Goal: Use online tool/utility: Utilize a website feature to perform a specific function

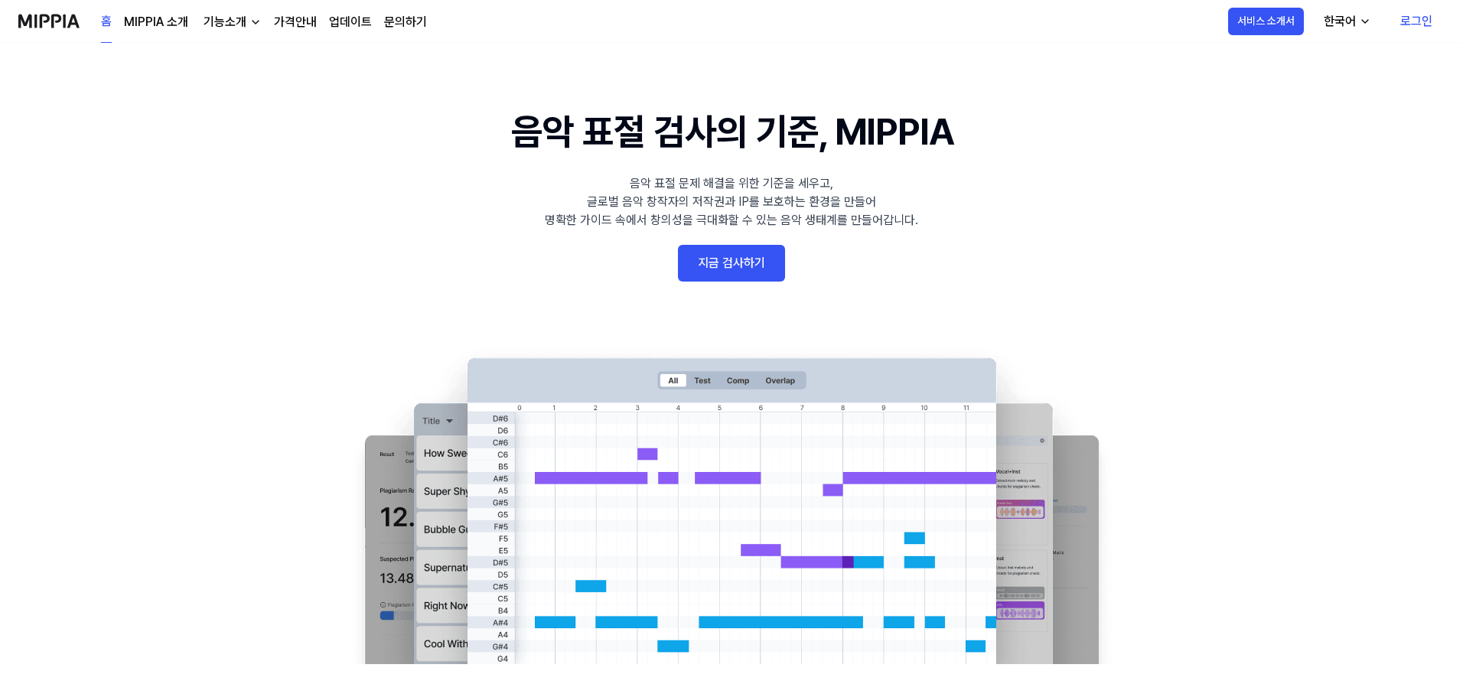
click at [759, 277] on link "지금 검사하기" at bounding box center [731, 263] width 107 height 37
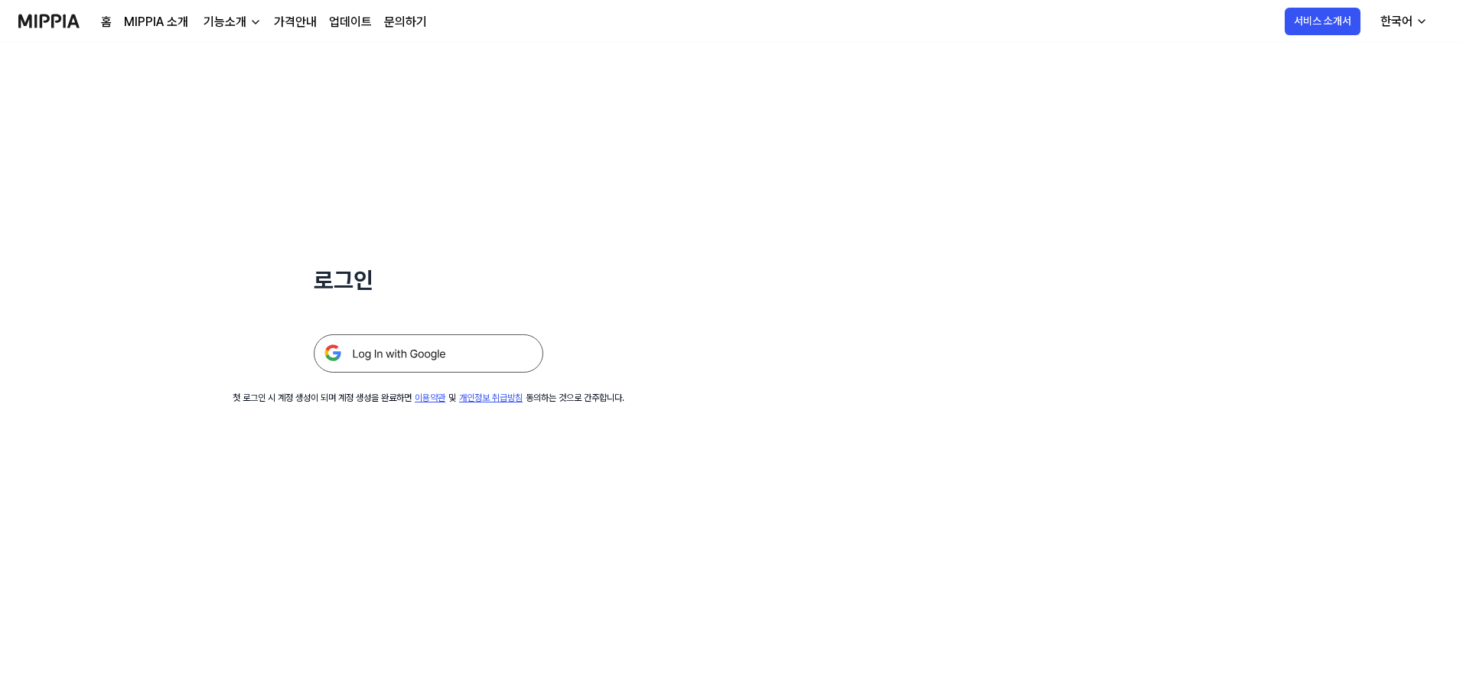
click at [403, 360] on img at bounding box center [429, 353] width 230 height 38
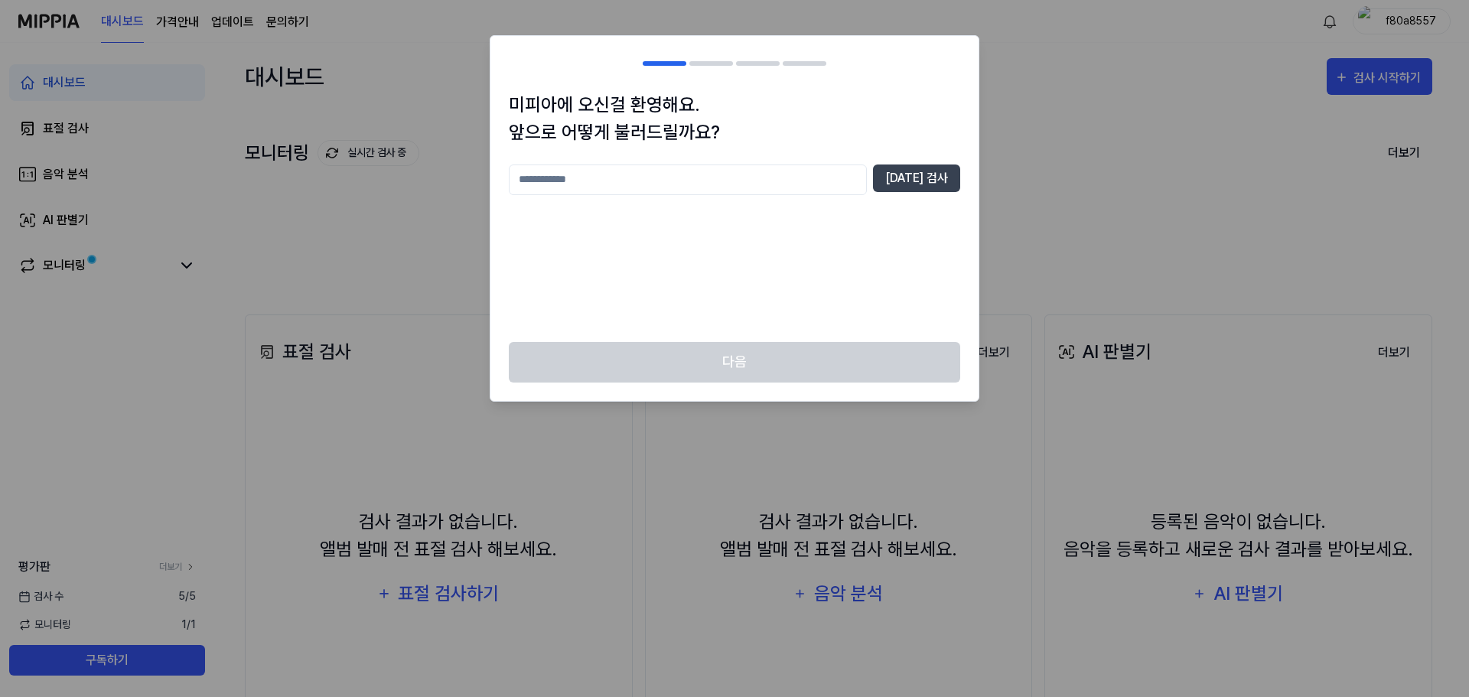
click at [654, 183] on input "text" at bounding box center [688, 180] width 358 height 31
type input "*"
type input "**"
click at [931, 184] on button "[DATE] 검사" at bounding box center [916, 179] width 87 height 28
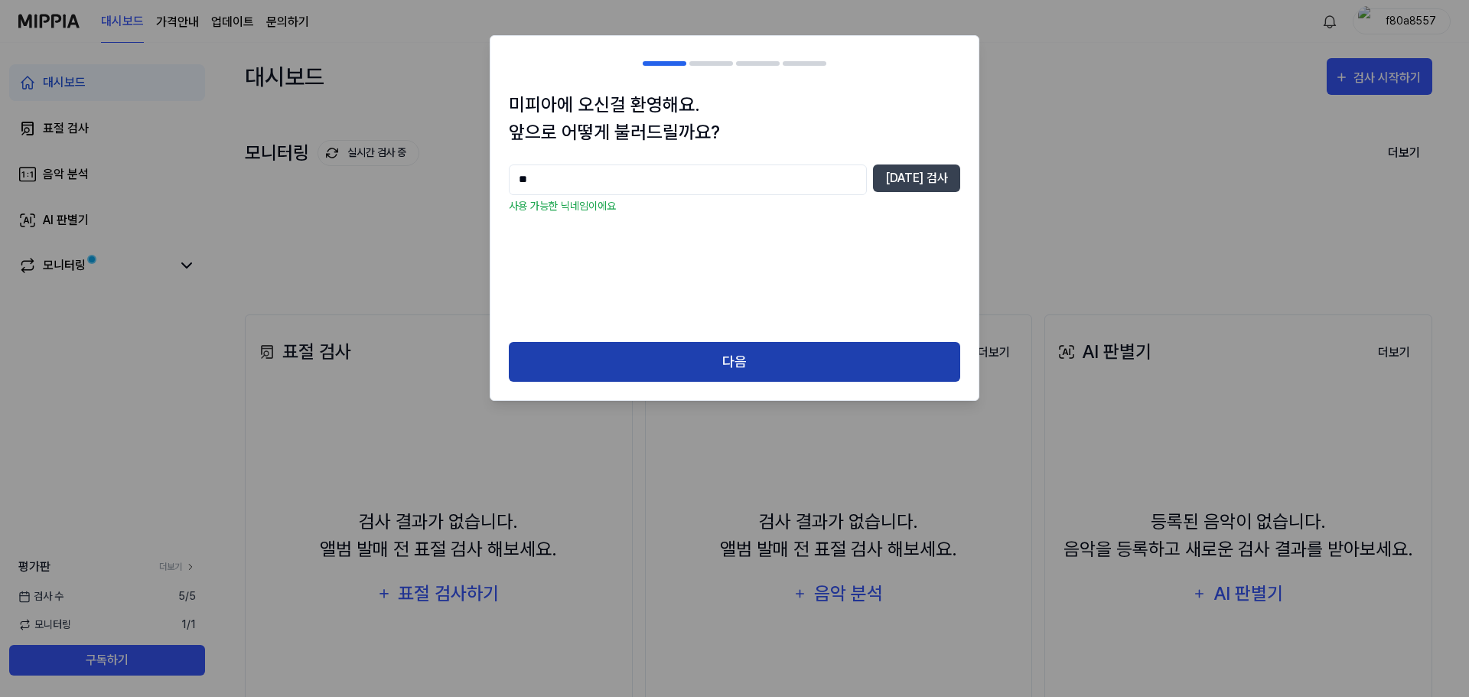
drag, startPoint x: 765, startPoint y: 340, endPoint x: 755, endPoint y: 355, distance: 17.9
click at [764, 341] on div "미피아에 오신걸 환영해요. 앞으로 어떻게 불러드릴까요? ** [DATE] 검사 사용 가능한 닉네임이에요 다음" at bounding box center [735, 218] width 490 height 367
click at [755, 355] on button "다음" at bounding box center [735, 362] width 452 height 41
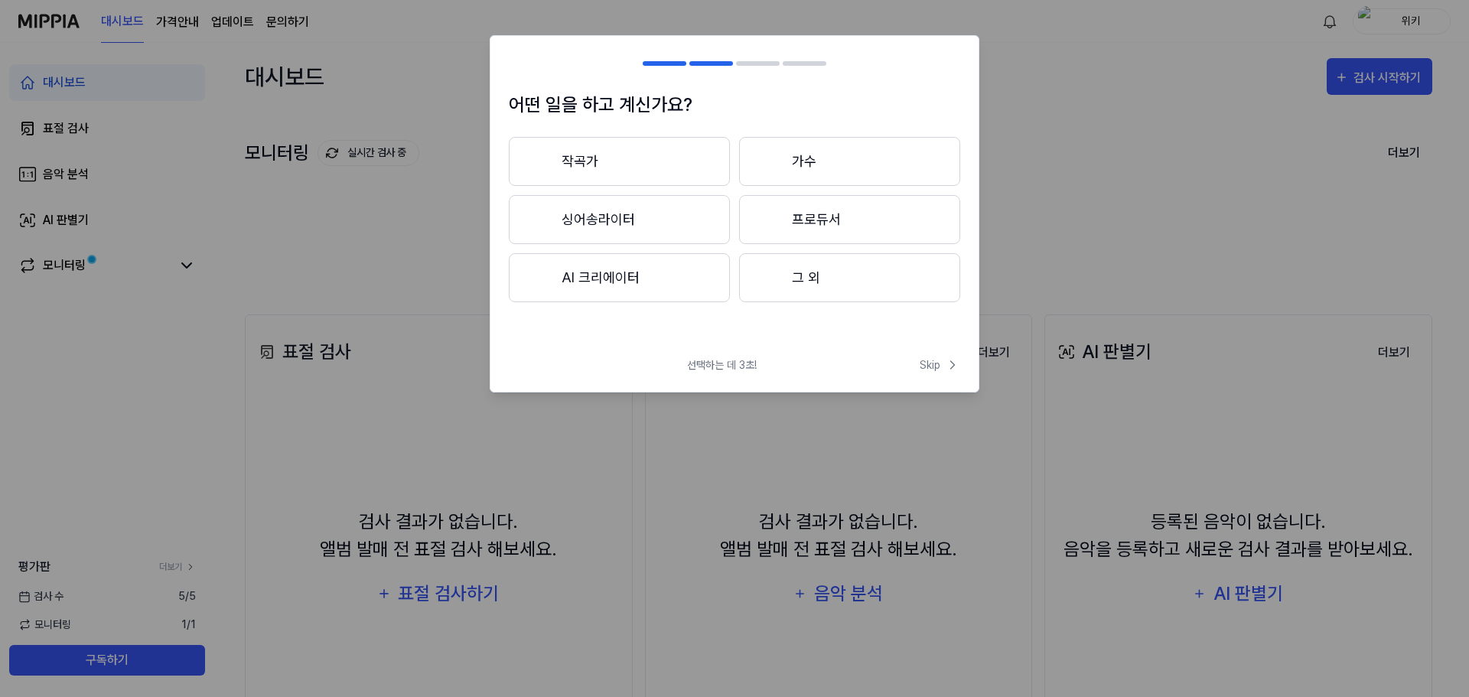
click at [615, 83] on h2 at bounding box center [735, 63] width 488 height 55
click at [826, 174] on button "가수" at bounding box center [849, 161] width 221 height 49
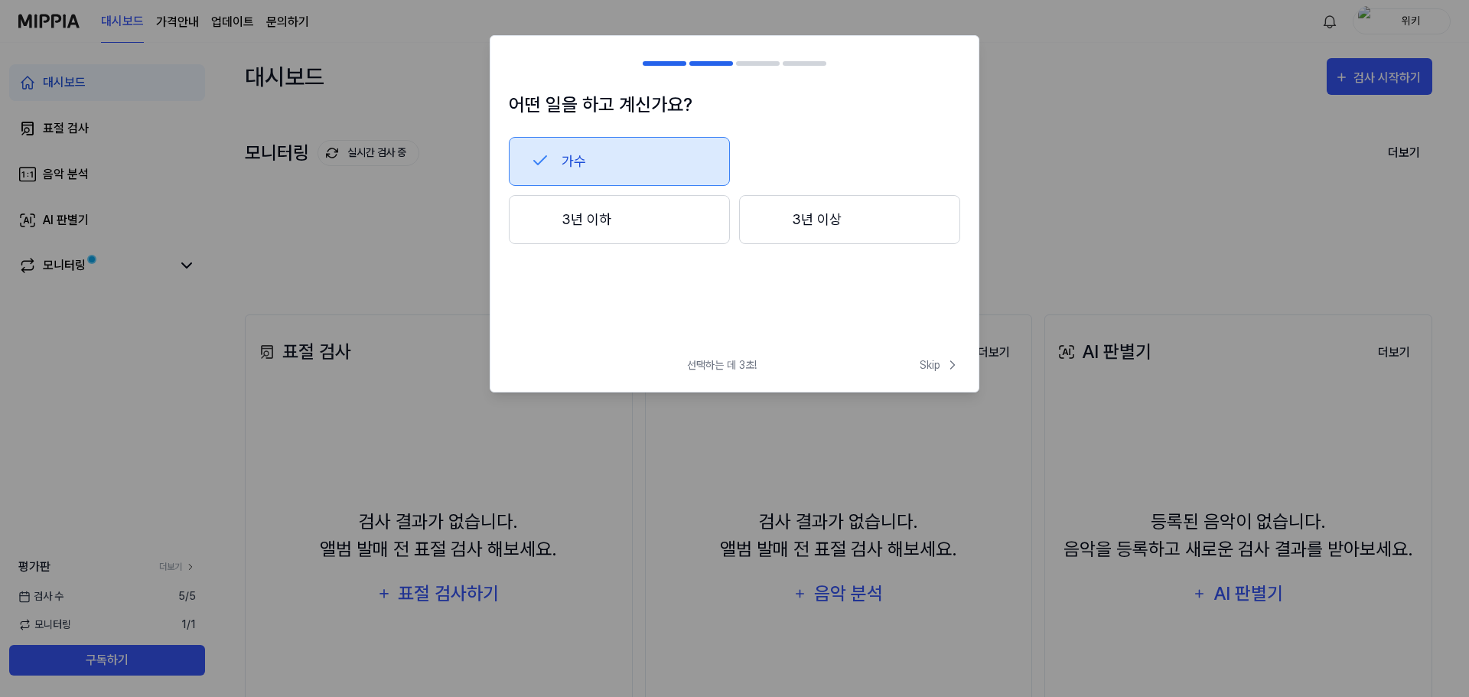
click at [800, 214] on button "3년 이상" at bounding box center [849, 219] width 221 height 49
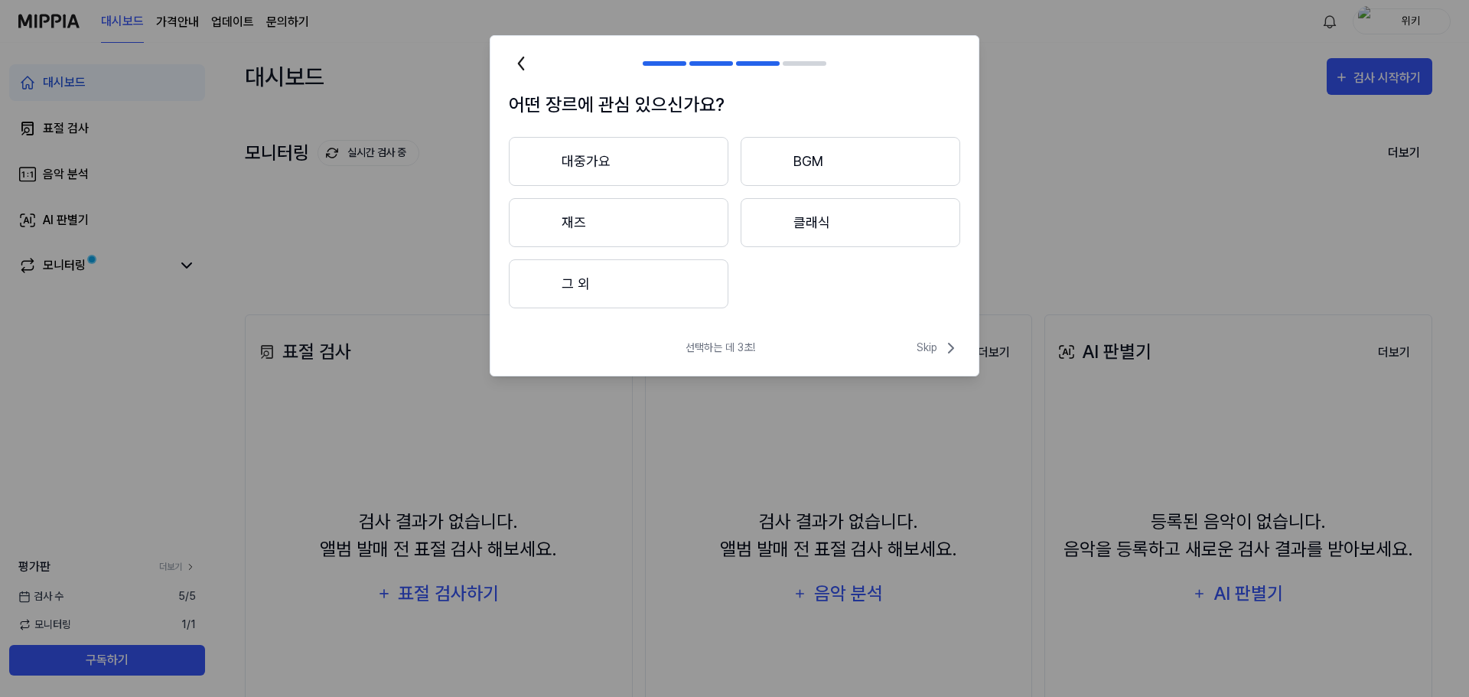
click at [635, 164] on button "대중가요" at bounding box center [619, 161] width 220 height 49
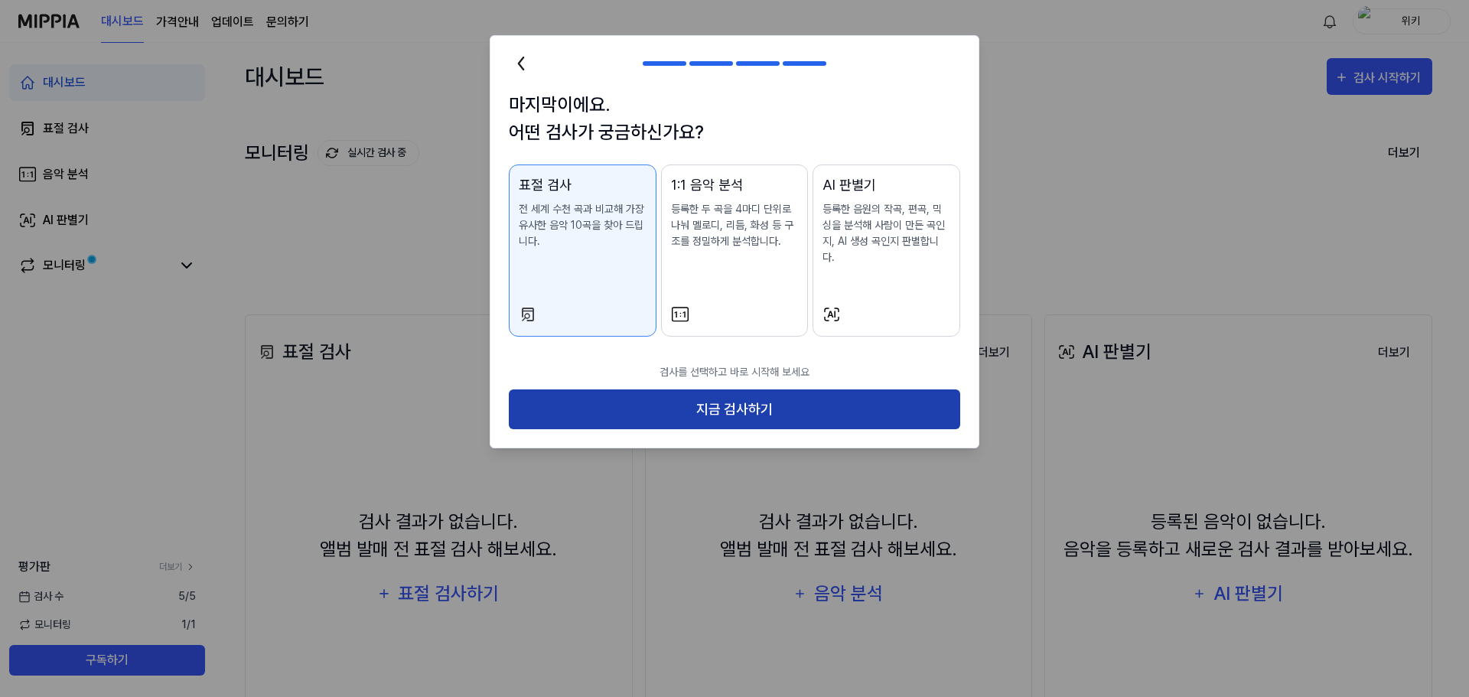
click at [726, 393] on button "지금 검사하기" at bounding box center [735, 410] width 452 height 41
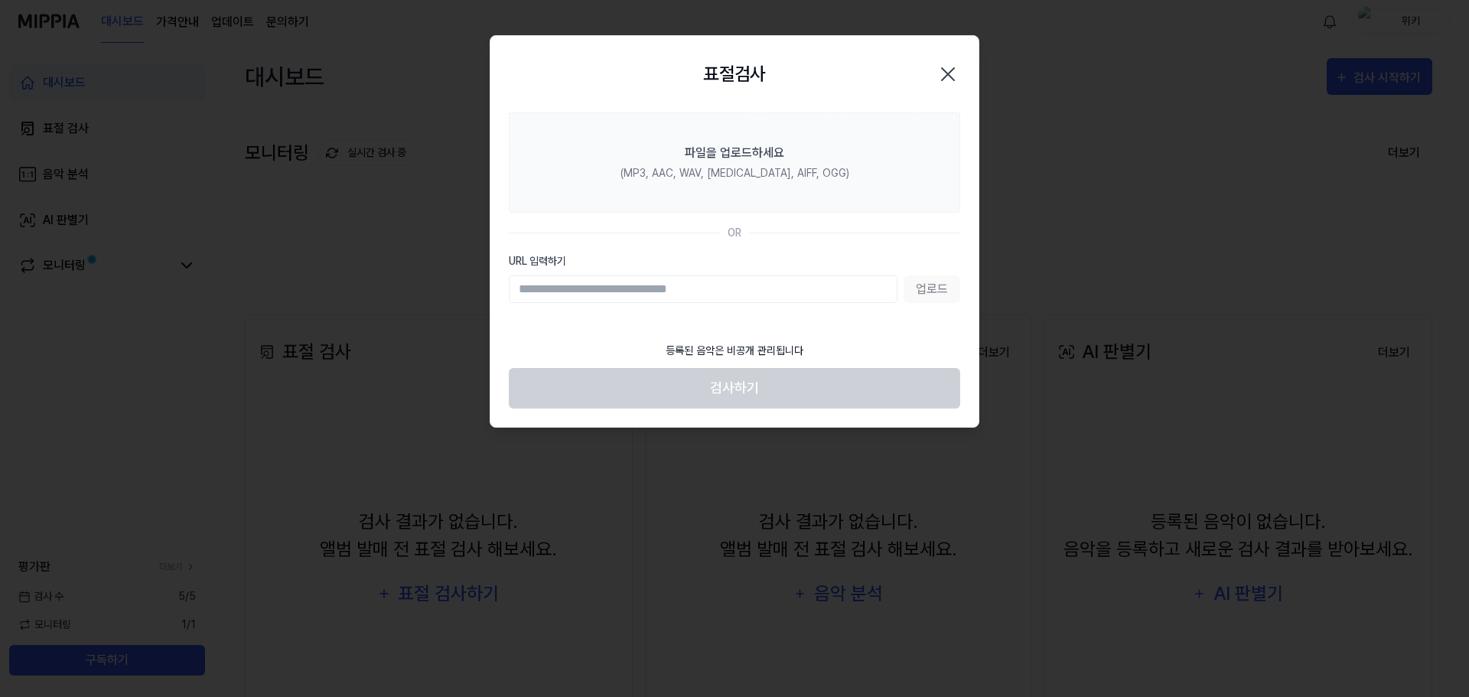
click at [783, 292] on input "URL 입력하기" at bounding box center [703, 290] width 389 height 28
paste input "**********"
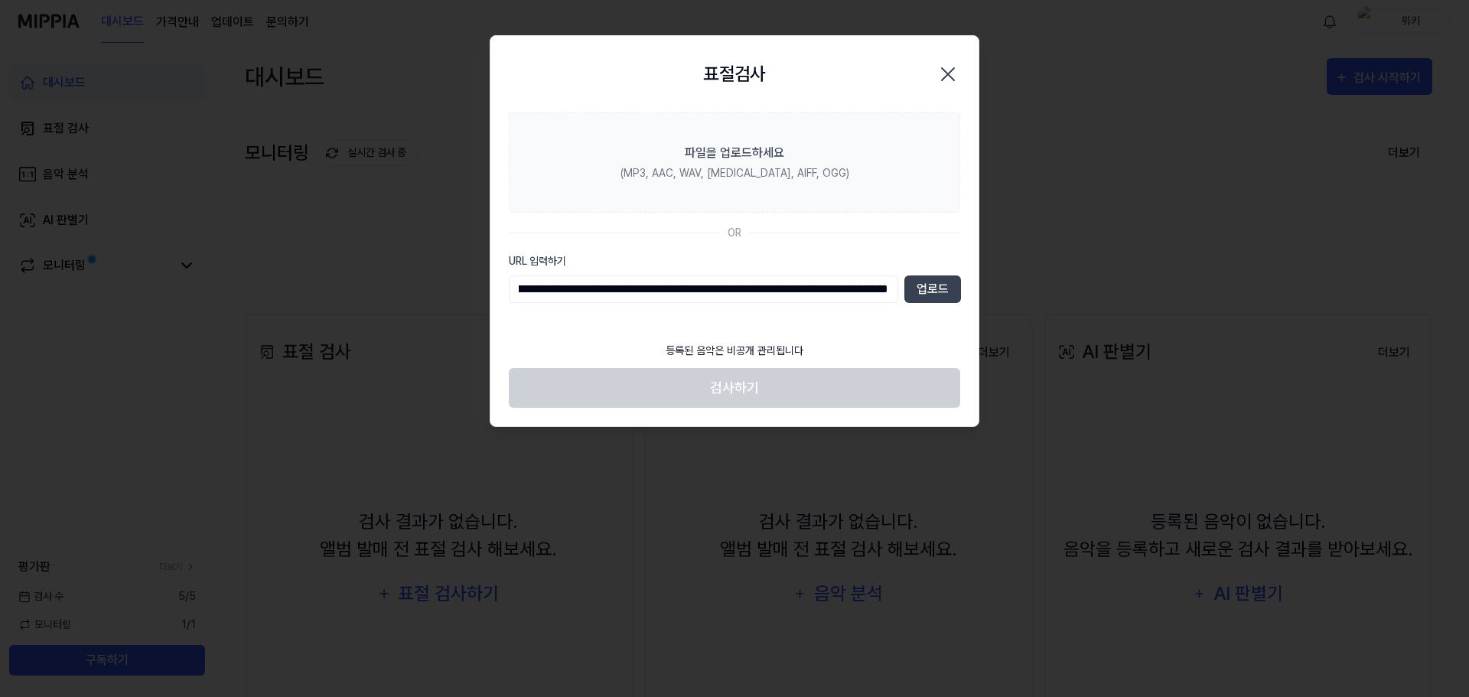
type input "**********"
click at [940, 68] on icon "button" at bounding box center [948, 74] width 24 height 24
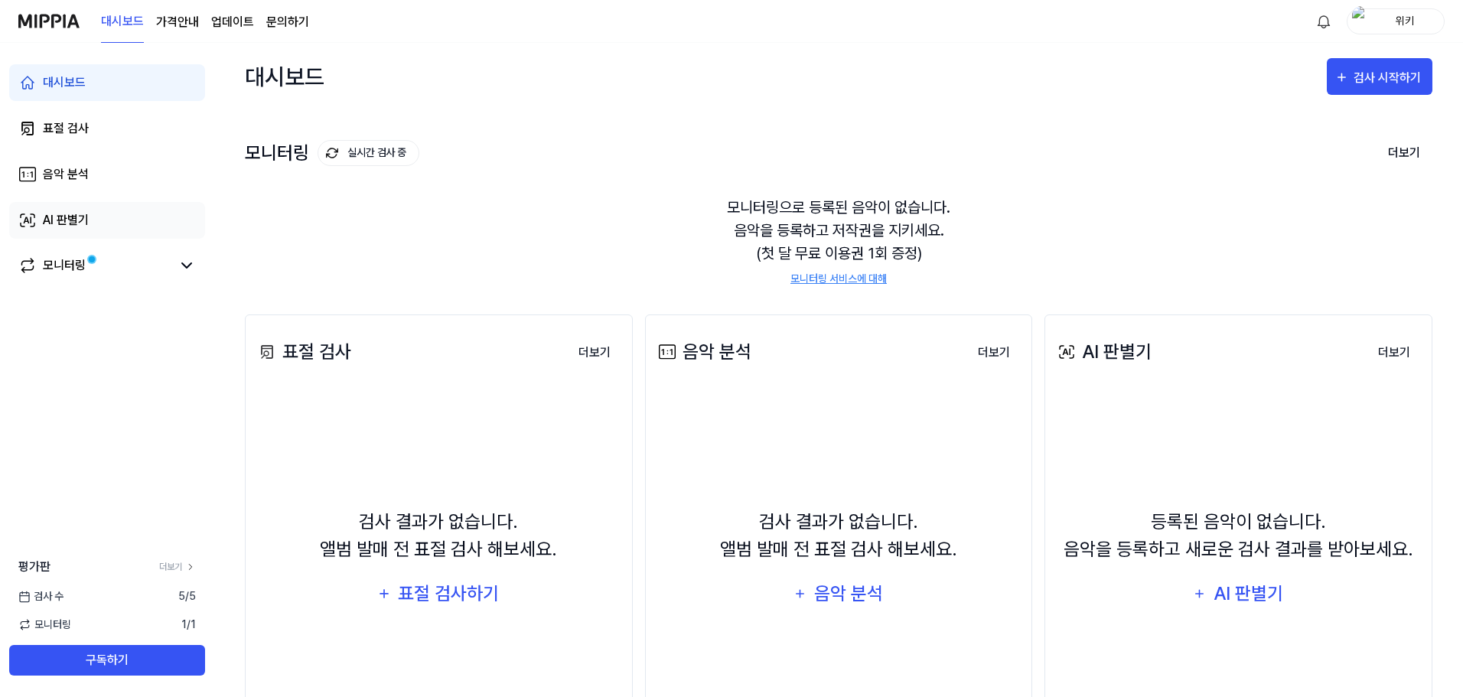
click at [97, 212] on link "AI 판별기" at bounding box center [107, 220] width 196 height 37
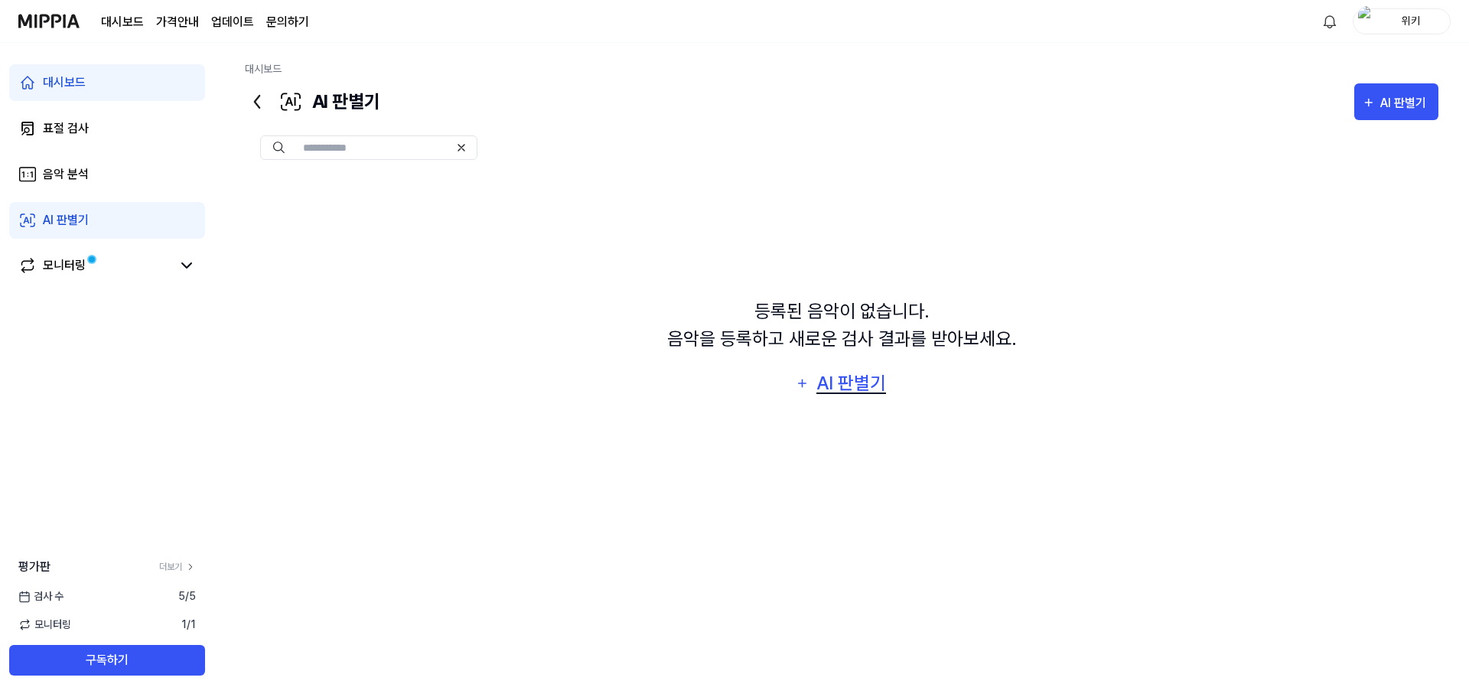
click at [821, 380] on div "AI 판별기" at bounding box center [851, 383] width 73 height 29
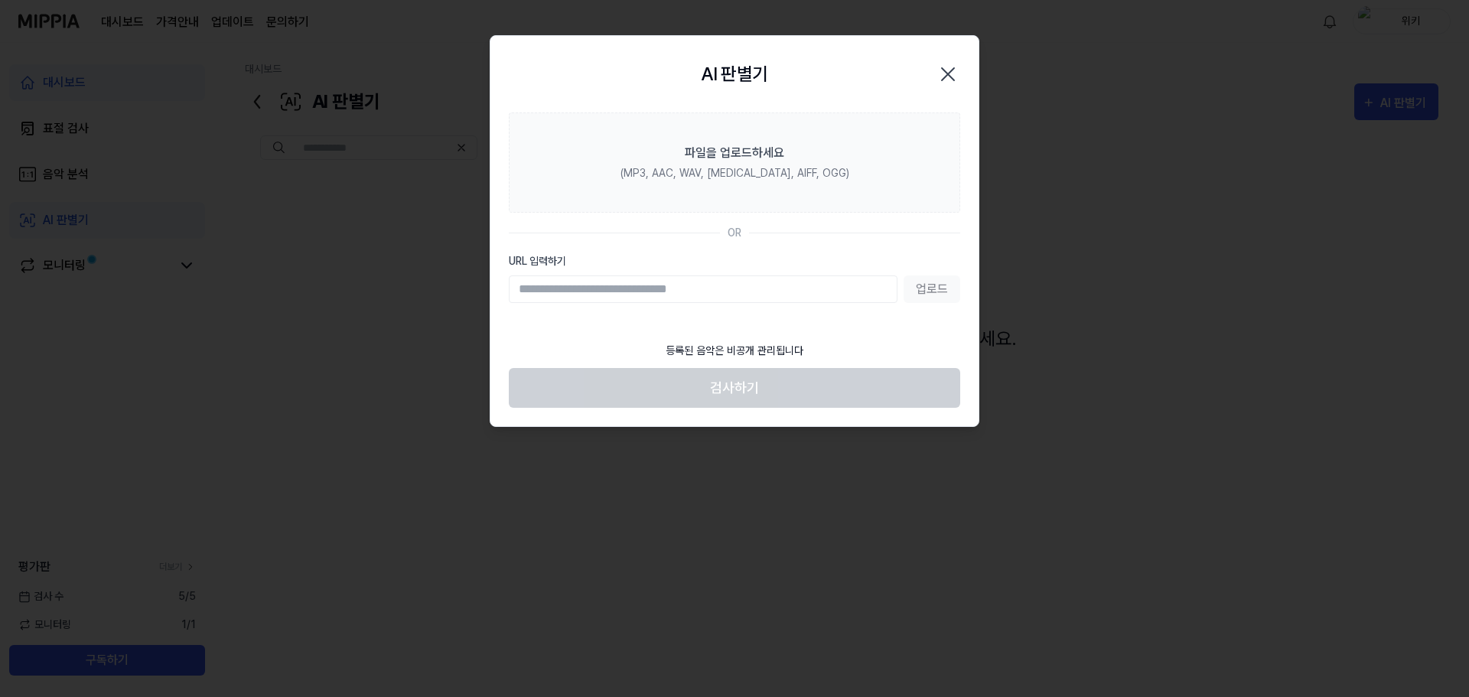
click at [739, 295] on input "URL 입력하기" at bounding box center [703, 290] width 389 height 28
type input "**********"
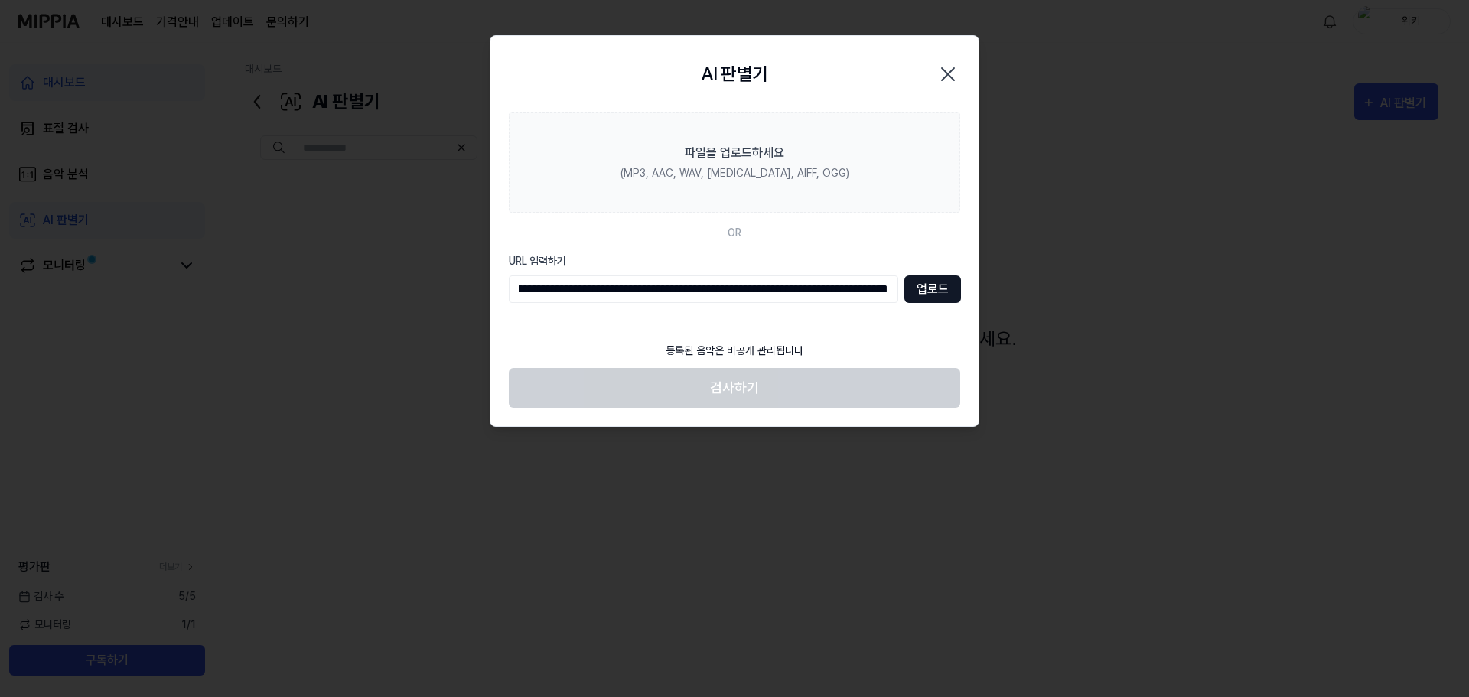
click at [909, 291] on button "업로드" at bounding box center [933, 290] width 57 height 28
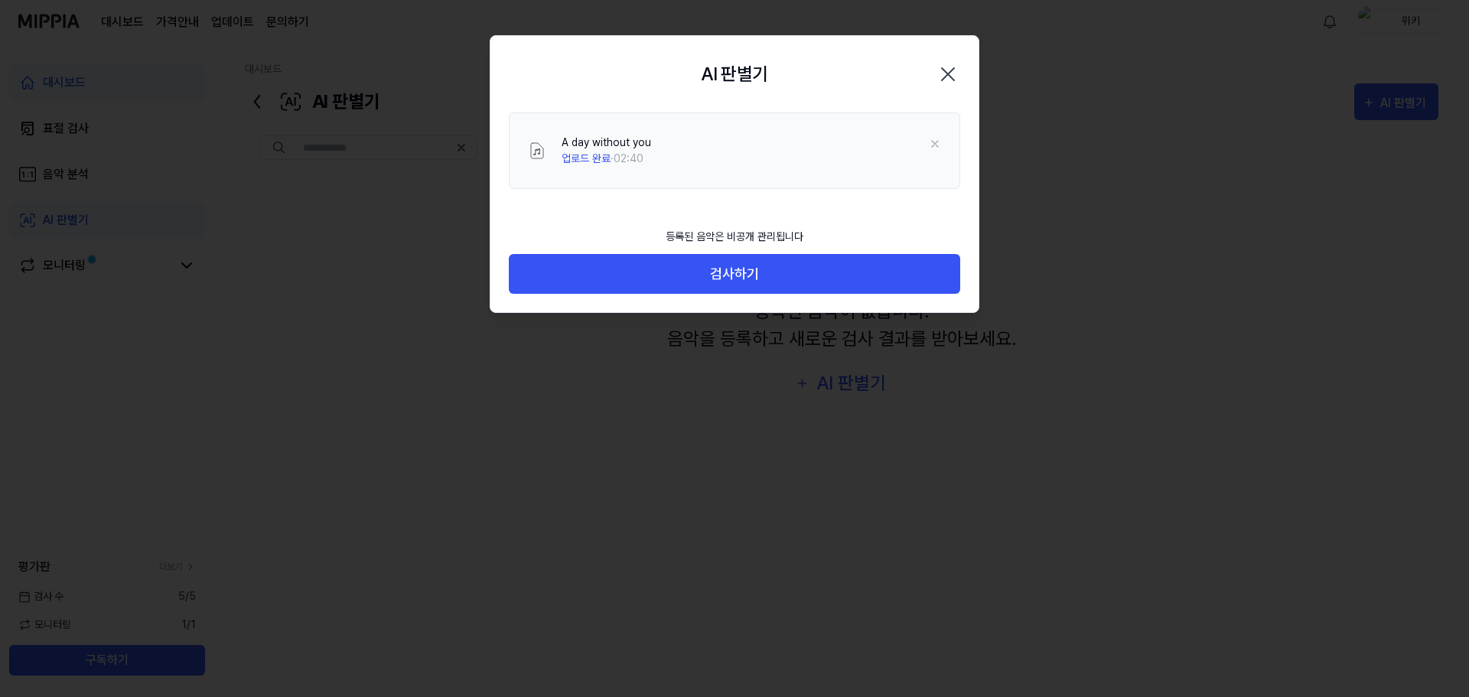
click at [680, 242] on div "등록된 음악은 비공개 관리됩니다" at bounding box center [735, 237] width 156 height 34
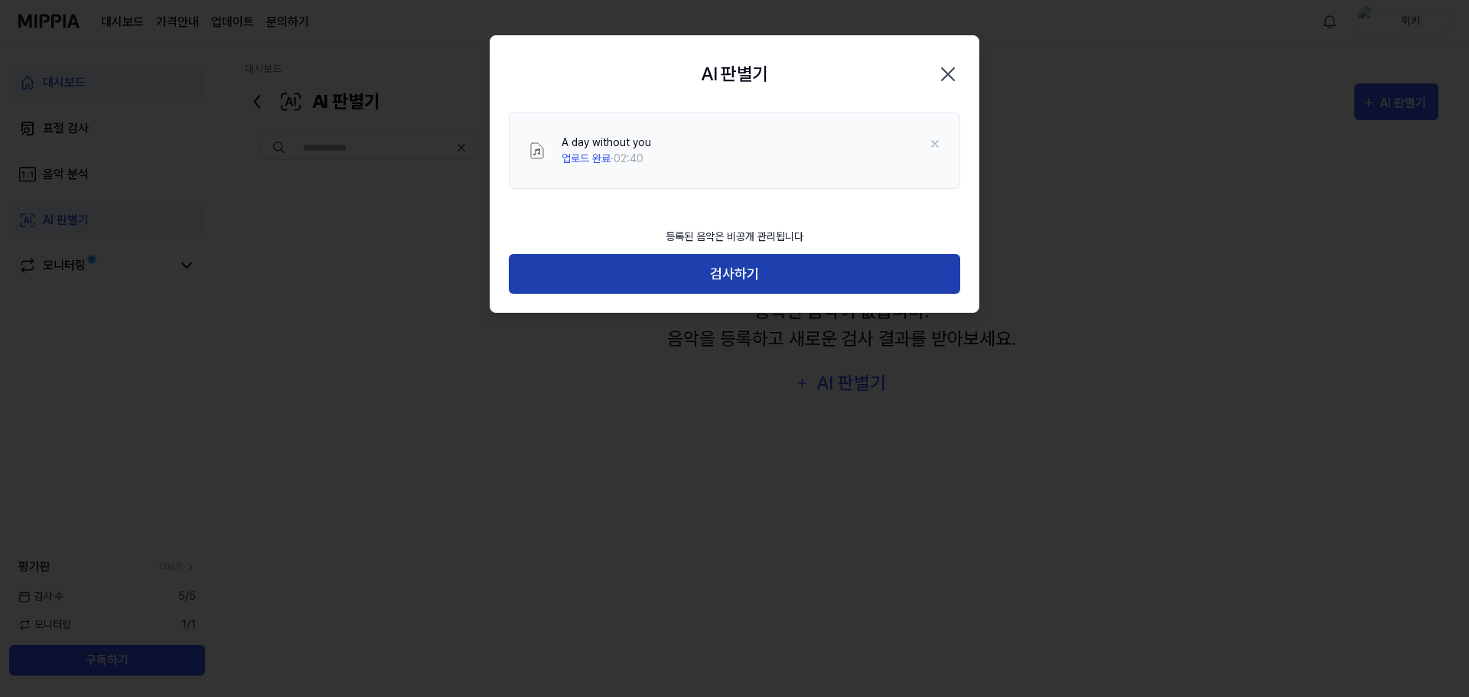
click at [722, 269] on button "검사하기" at bounding box center [735, 274] width 452 height 41
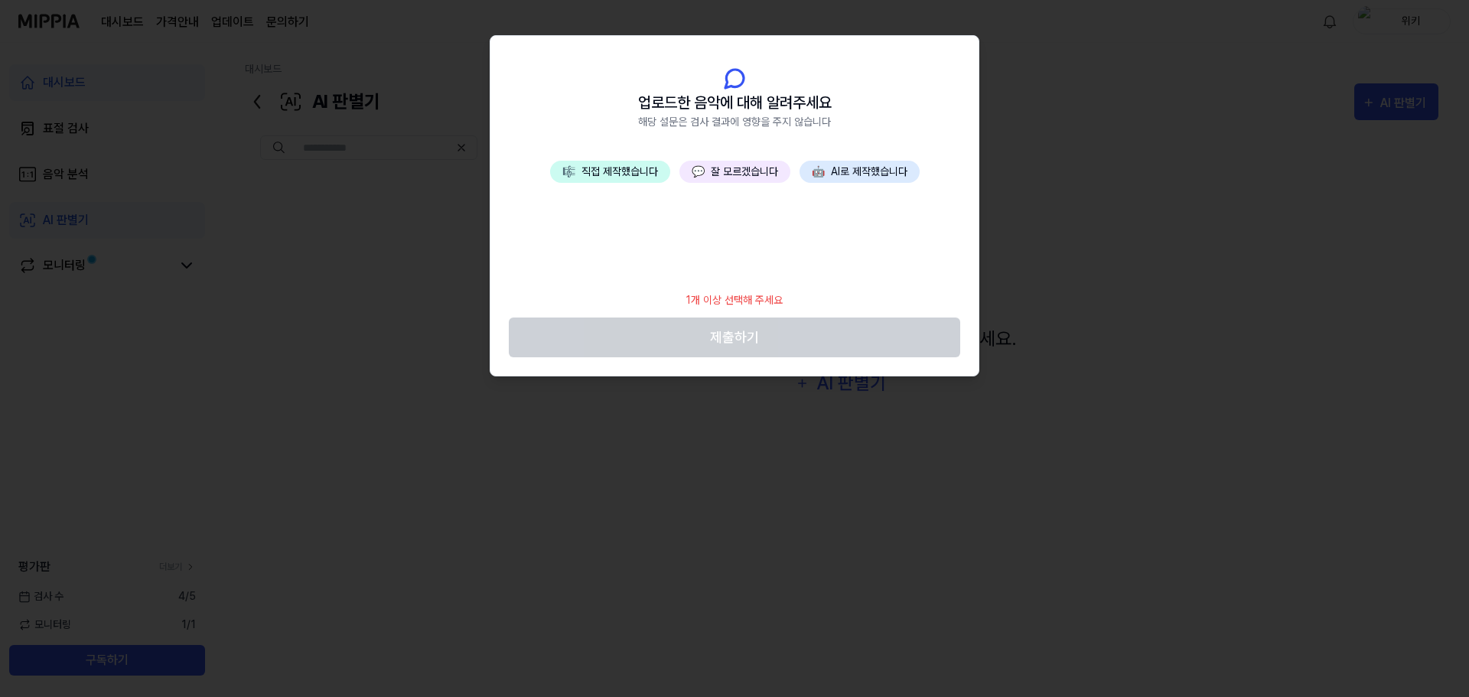
drag, startPoint x: 729, startPoint y: 178, endPoint x: 739, endPoint y: 191, distance: 16.4
click at [730, 178] on button "💬 잘 모르겠습니다" at bounding box center [735, 172] width 111 height 22
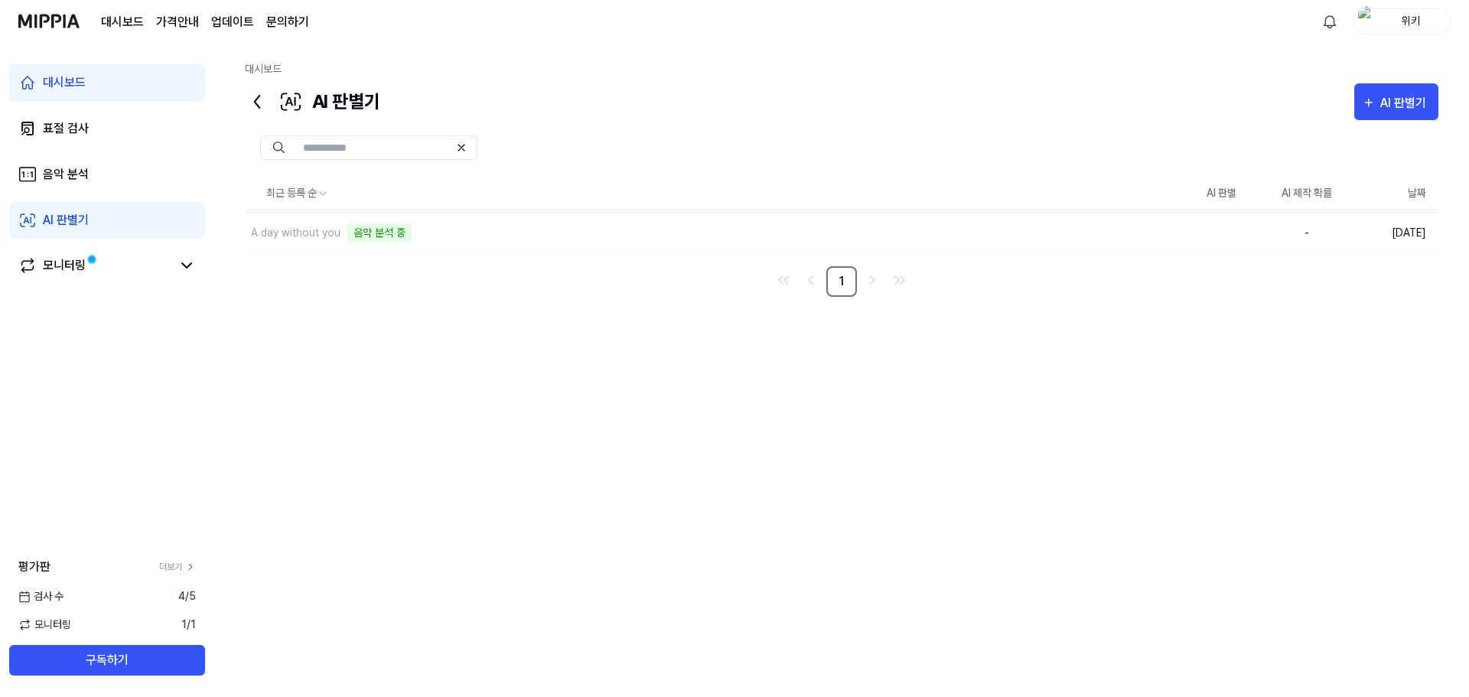
drag, startPoint x: 606, startPoint y: 365, endPoint x: 576, endPoint y: 361, distance: 30.9
click at [601, 364] on div "최근 등록 순 AI 판별 AI 제작 확률 날짜 A day without you 음악 분석 중 삭제 - [DATE] 1" at bounding box center [842, 401] width 1194 height 453
click at [1295, 238] on div "2 %" at bounding box center [1307, 234] width 61 height 16
